Goal: Check status: Check status

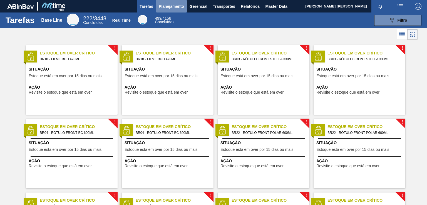
click at [172, 6] on span "Planejamento" at bounding box center [171, 6] width 25 height 7
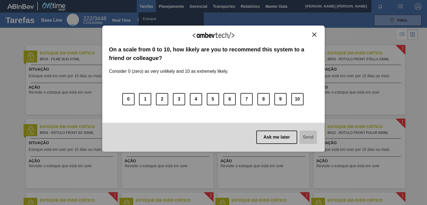
click at [151, 28] on div "We appreciate your feedback! On a scale from 0 to 10, how likely are you to rec…" at bounding box center [213, 89] width 223 height 190
click at [315, 34] on img "Close" at bounding box center [314, 35] width 4 height 4
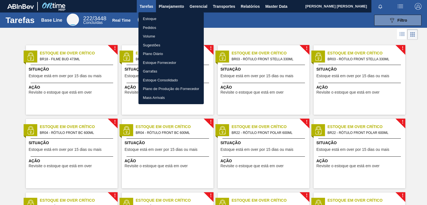
click at [155, 25] on li "Pedidos" at bounding box center [171, 27] width 65 height 9
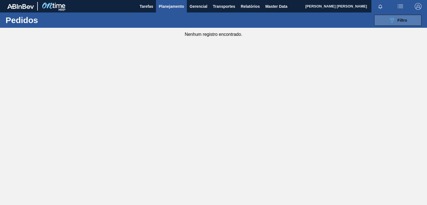
click at [391, 19] on icon "089F7B8B-B2A5-4AFE-B5C0-19BA573D28AC" at bounding box center [392, 20] width 7 height 7
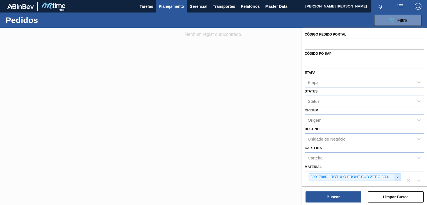
click at [397, 176] on icon at bounding box center [398, 177] width 2 height 2
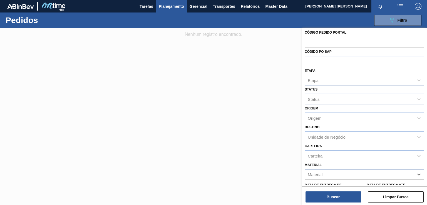
paste input "30030823"
type input "30030823"
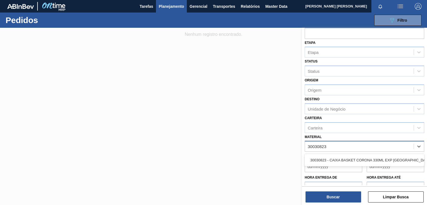
scroll to position [30, 0]
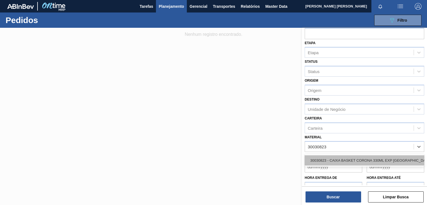
click at [346, 159] on div "30030823 - CAIXA BASKET CORONA 330ML EXP [GEOGRAPHIC_DATA]" at bounding box center [365, 160] width 120 height 10
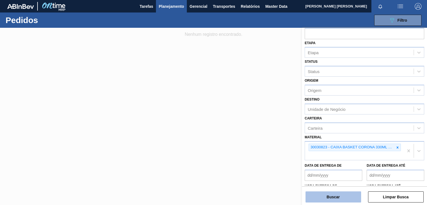
click at [328, 199] on button "Buscar" at bounding box center [334, 197] width 56 height 11
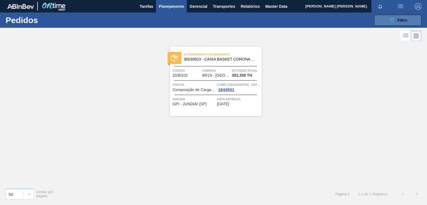
click at [398, 20] on span "Filtro" at bounding box center [403, 20] width 10 height 4
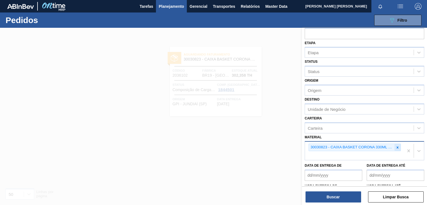
click at [398, 146] on icon at bounding box center [398, 148] width 4 height 4
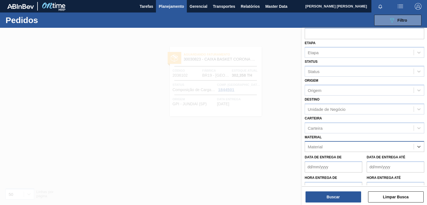
paste input "30030822"
type input "30030822"
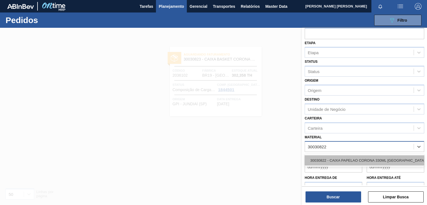
click at [361, 157] on div "30030822 - CAIXA PAPELAO CORONA 330ML [GEOGRAPHIC_DATA]" at bounding box center [365, 160] width 120 height 10
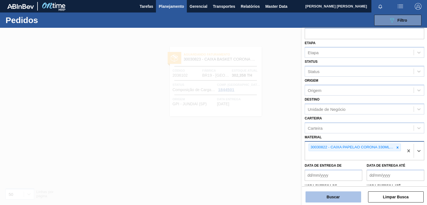
click at [338, 197] on button "Buscar" at bounding box center [334, 197] width 56 height 11
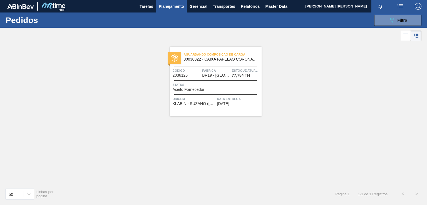
click at [254, 104] on div "Data Entrega [DATE]" at bounding box center [238, 101] width 43 height 10
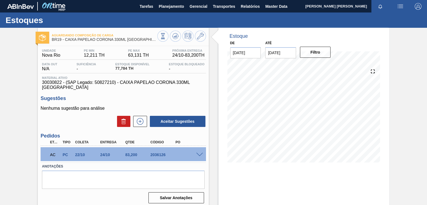
click at [198, 155] on span at bounding box center [199, 155] width 7 height 4
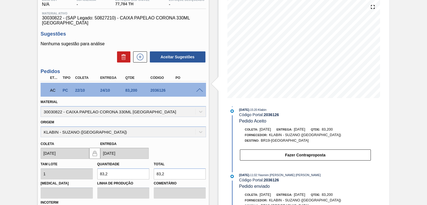
scroll to position [8, 0]
click at [408, 144] on div "Aguardando Composição de Carga BR19 - CAIXA PAPELAO CORONA 330ML BOLIVIA Unidad…" at bounding box center [213, 120] width 427 height 315
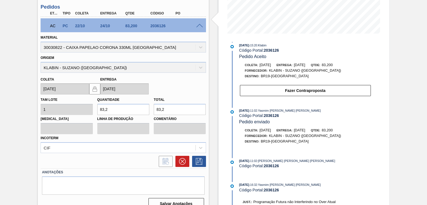
scroll to position [138, 0]
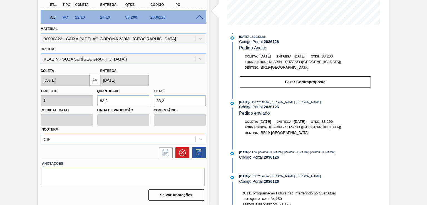
click at [401, 47] on div "Aguardando Composição de Carga BR19 - CAIXA PAPELAO CORONA 330ML BOLIVIA Unidad…" at bounding box center [213, 47] width 427 height 315
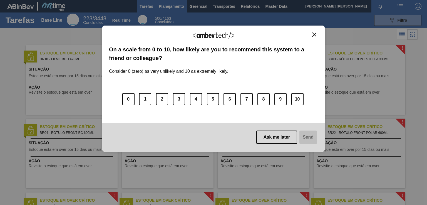
click at [174, 5] on div "We appreciate your feedback! On a scale from 0 to 10, how likely are you to rec…" at bounding box center [213, 89] width 223 height 190
click at [315, 34] on img "Close" at bounding box center [314, 35] width 4 height 4
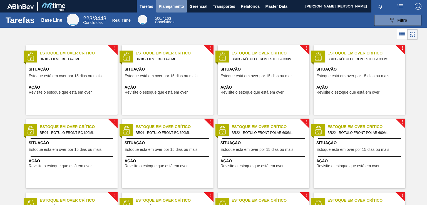
click at [168, 3] on span "Planejamento" at bounding box center [171, 6] width 25 height 7
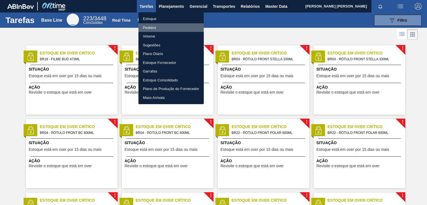
click at [152, 29] on li "Pedidos" at bounding box center [171, 27] width 65 height 9
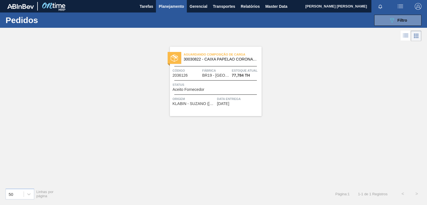
click at [219, 100] on span "Data Entrega" at bounding box center [238, 99] width 43 height 6
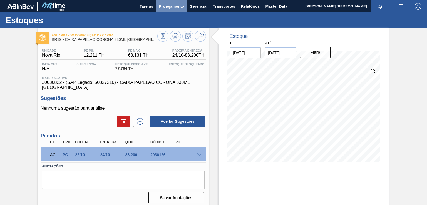
click at [176, 6] on span "Planejamento" at bounding box center [171, 6] width 25 height 7
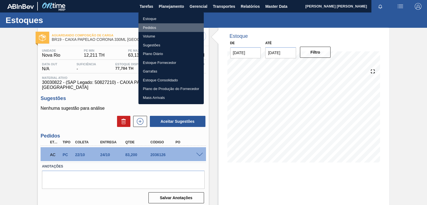
click at [154, 26] on li "Pedidos" at bounding box center [171, 27] width 65 height 9
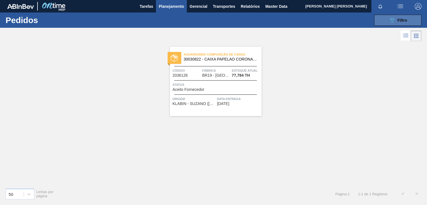
click at [408, 20] on button "089F7B8B-B2A5-4AFE-B5C0-19BA573D28AC Filtro" at bounding box center [397, 20] width 47 height 11
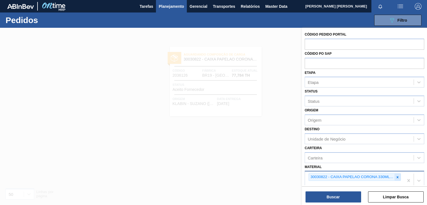
click at [398, 177] on icon at bounding box center [398, 177] width 2 height 2
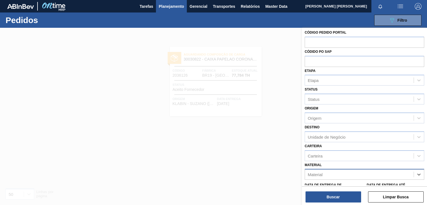
paste input "30030823"
type input "30030823"
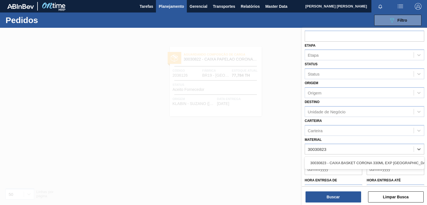
scroll to position [29, 0]
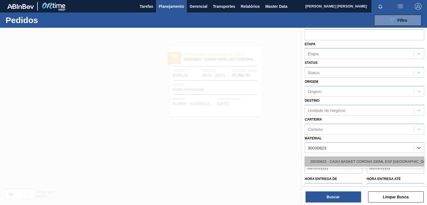
click at [349, 162] on div "30030823 - CAIXA BASKET CORONA 330ML EXP [GEOGRAPHIC_DATA]" at bounding box center [365, 162] width 120 height 10
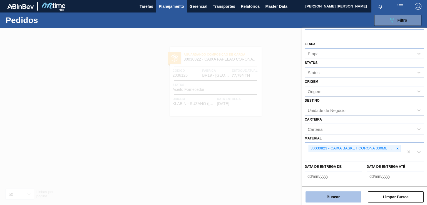
click at [329, 198] on button "Buscar" at bounding box center [334, 197] width 56 height 11
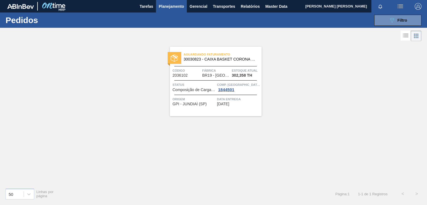
click at [228, 102] on span "[DATE]" at bounding box center [223, 104] width 12 height 4
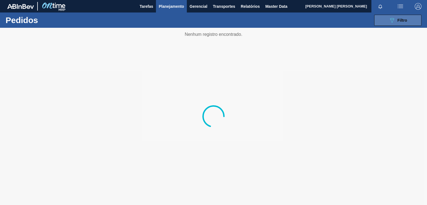
click at [401, 22] on span "Filtro" at bounding box center [403, 20] width 10 height 4
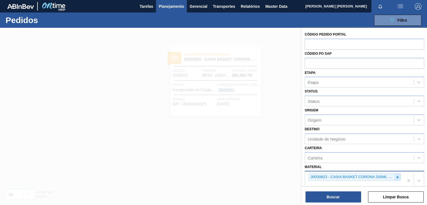
click at [396, 176] on icon at bounding box center [398, 178] width 4 height 4
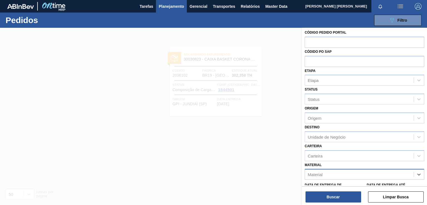
paste input "30030822"
type input "30030822"
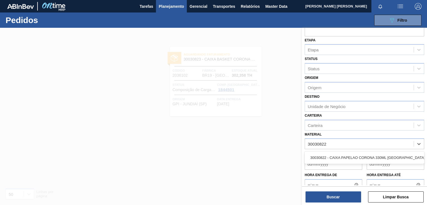
scroll to position [33, 0]
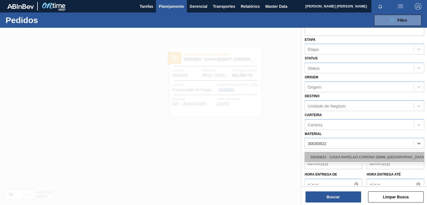
click at [346, 155] on div "30030822 - CAIXA PAPELAO CORONA 330ML [GEOGRAPHIC_DATA]" at bounding box center [365, 157] width 120 height 10
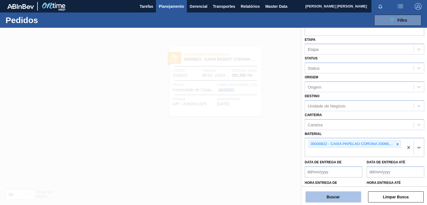
click at [331, 194] on button "Buscar" at bounding box center [334, 197] width 56 height 11
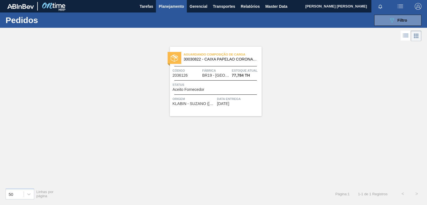
click at [242, 103] on div "Data Entrega [DATE]" at bounding box center [238, 101] width 43 height 10
